Goal: Transaction & Acquisition: Purchase product/service

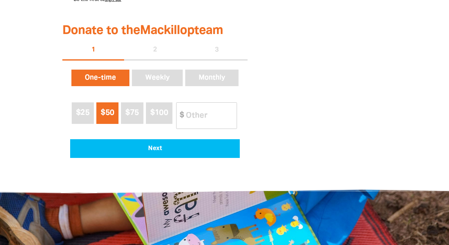
scroll to position [358, 0]
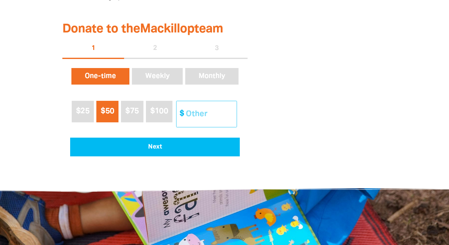
click at [196, 114] on input "Other Amount" at bounding box center [208, 114] width 55 height 26
type input ".0"
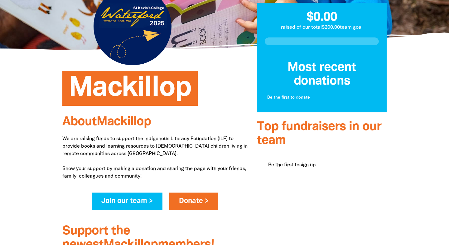
scroll to position [0, 0]
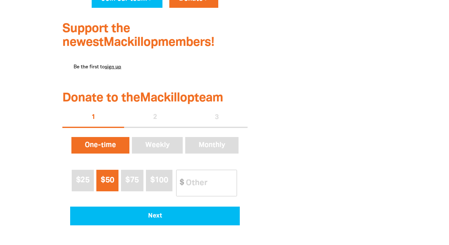
scroll to position [316, 0]
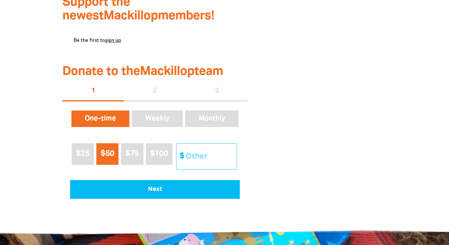
click at [218, 157] on input "Other Amount" at bounding box center [208, 156] width 55 height 26
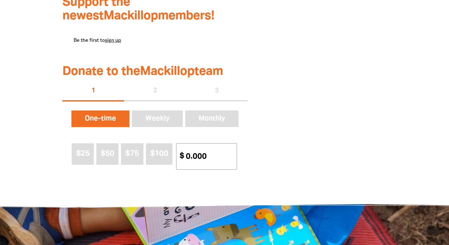
type input "0"
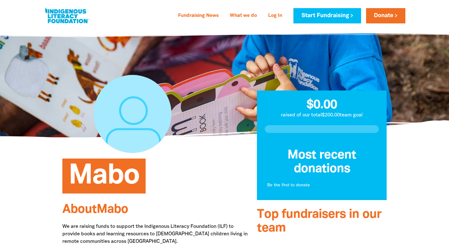
scroll to position [93, 0]
